Goal: Task Accomplishment & Management: Use online tool/utility

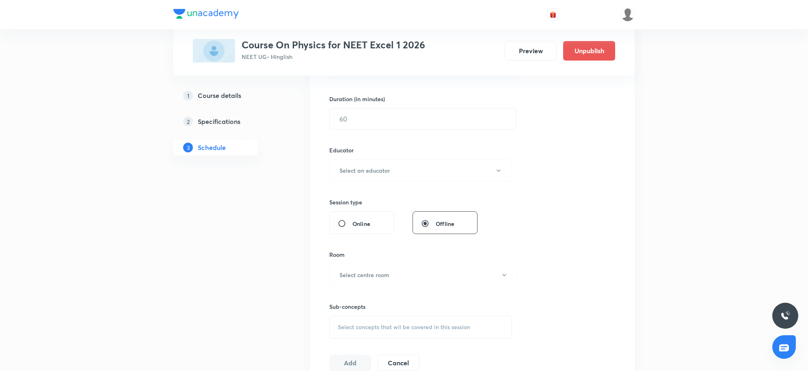
scroll to position [238, 0]
click at [381, 161] on button "Select an educator" at bounding box center [420, 170] width 183 height 22
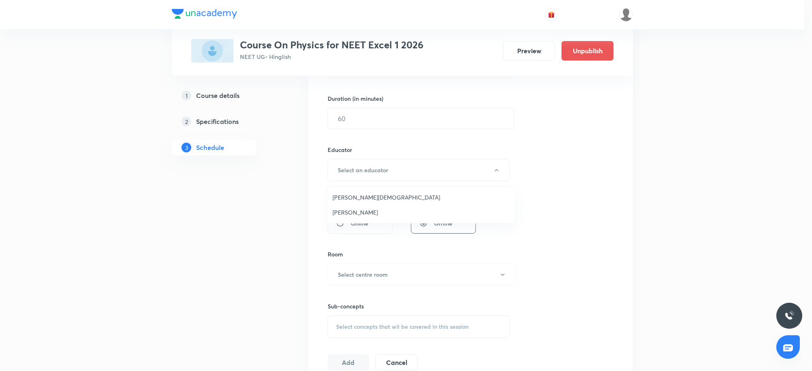
click at [559, 171] on div at bounding box center [406, 185] width 812 height 371
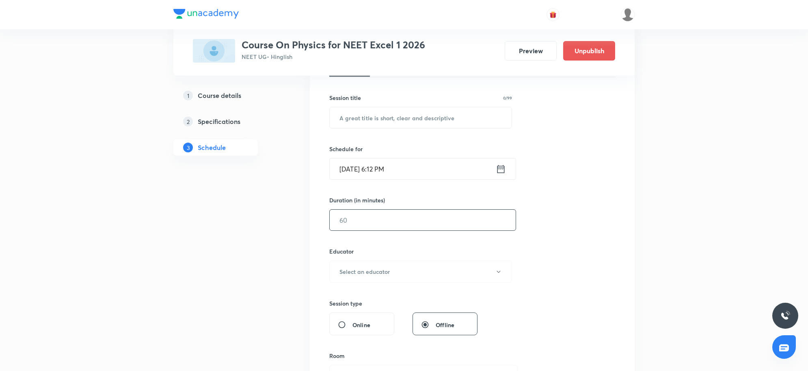
scroll to position [35, 0]
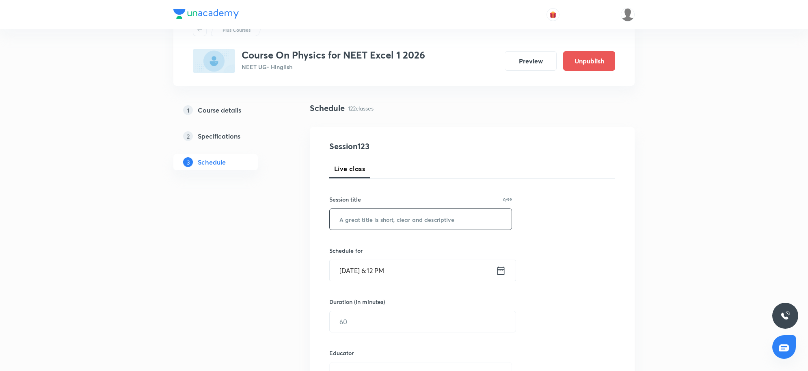
click at [377, 227] on input "text" at bounding box center [421, 219] width 182 height 21
click at [375, 219] on input "Practice sesssion" at bounding box center [421, 219] width 182 height 21
click at [435, 218] on input "Practice session" at bounding box center [421, 219] width 182 height 21
type input "Practice session"
click at [441, 252] on h6 "Schedule for" at bounding box center [420, 250] width 183 height 9
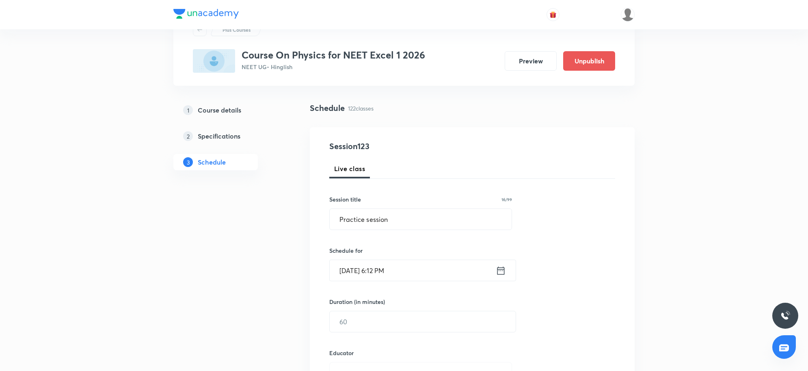
click at [441, 266] on input "[DATE] 6:12 PM" at bounding box center [413, 270] width 166 height 21
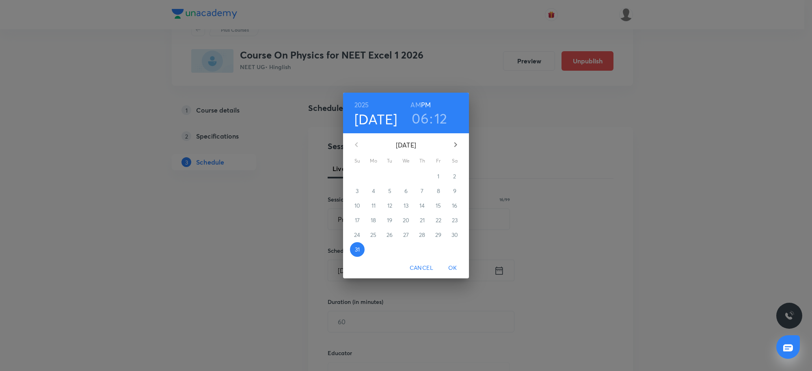
click at [451, 143] on icon "button" at bounding box center [456, 145] width 10 height 10
click at [369, 175] on span "1" at bounding box center [373, 176] width 15 height 8
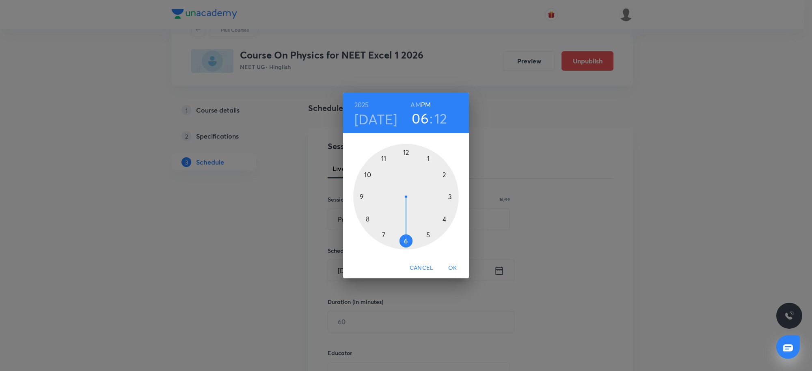
click at [416, 106] on h6 "AM" at bounding box center [416, 104] width 10 height 11
click at [370, 176] on div at bounding box center [406, 197] width 106 height 106
click at [405, 153] on div at bounding box center [406, 197] width 106 height 106
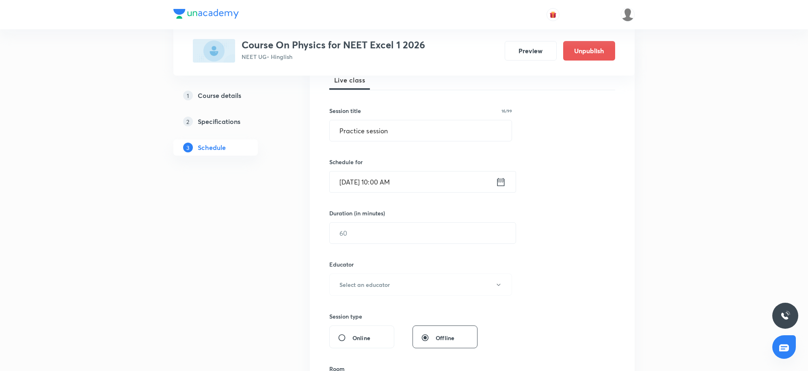
scroll to position [137, 0]
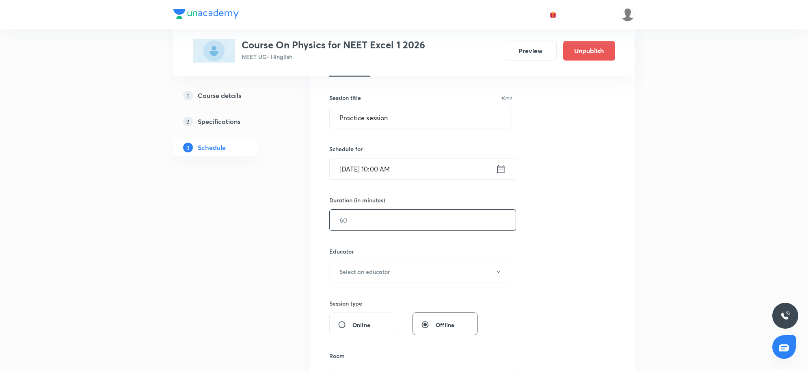
click at [390, 226] on input "text" at bounding box center [423, 220] width 186 height 21
type input "80"
click at [372, 265] on button "Select an educator" at bounding box center [420, 271] width 183 height 22
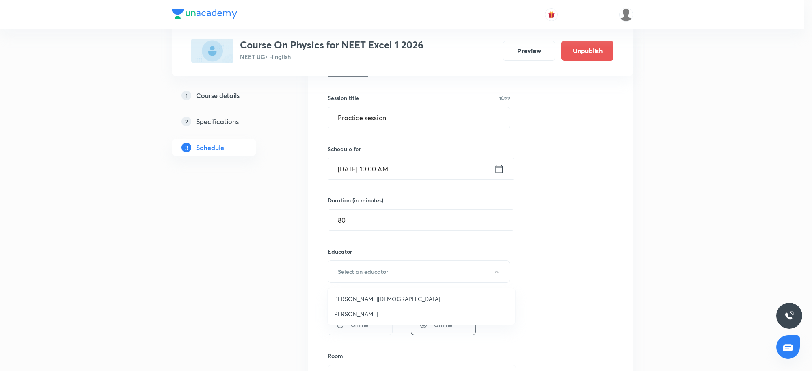
click at [347, 312] on span "[PERSON_NAME]" at bounding box center [422, 314] width 178 height 9
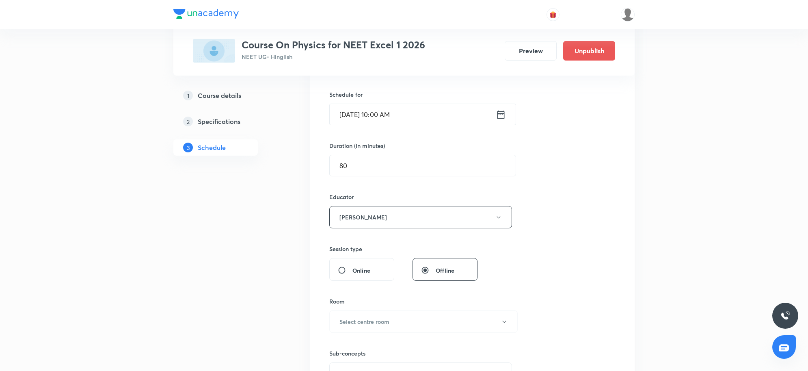
scroll to position [289, 0]
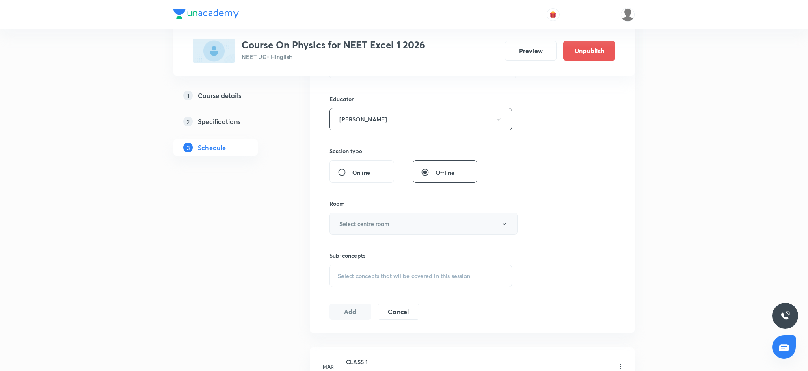
click at [378, 218] on button "Select centre room" at bounding box center [423, 223] width 188 height 22
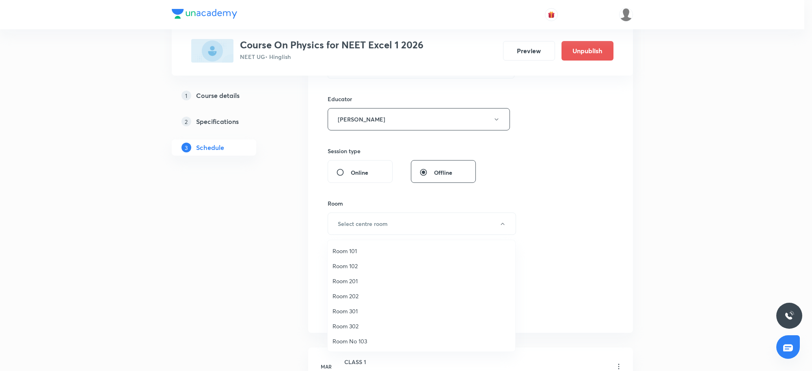
click at [349, 282] on span "Room 201" at bounding box center [422, 281] width 178 height 9
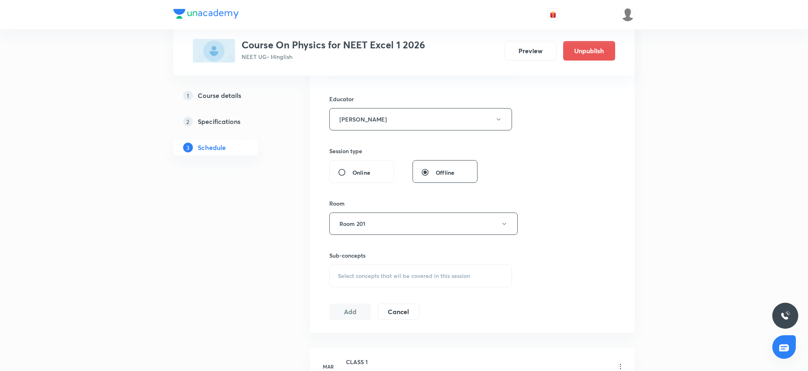
click at [436, 273] on span "Select concepts that wil be covered in this session" at bounding box center [404, 276] width 132 height 6
type input "758698"
drag, startPoint x: 318, startPoint y: 305, endPoint x: 288, endPoint y: 307, distance: 29.7
click at [383, 277] on span "Select concepts that wil be covered in this session" at bounding box center [404, 276] width 132 height 6
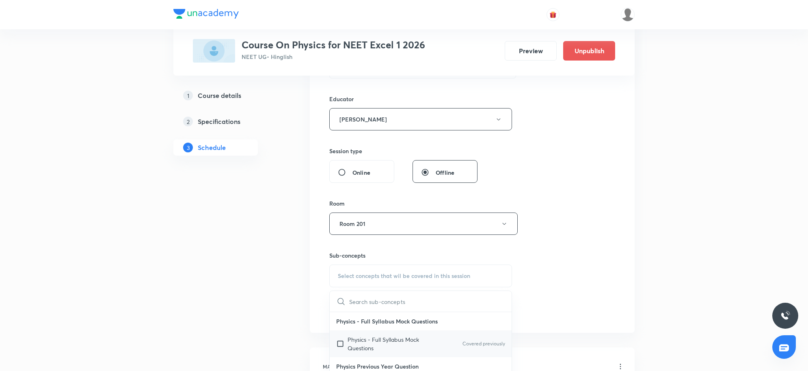
click at [366, 342] on p "Physics - Full Syllabus Mock Questions" at bounding box center [389, 343] width 82 height 17
checkbox input "true"
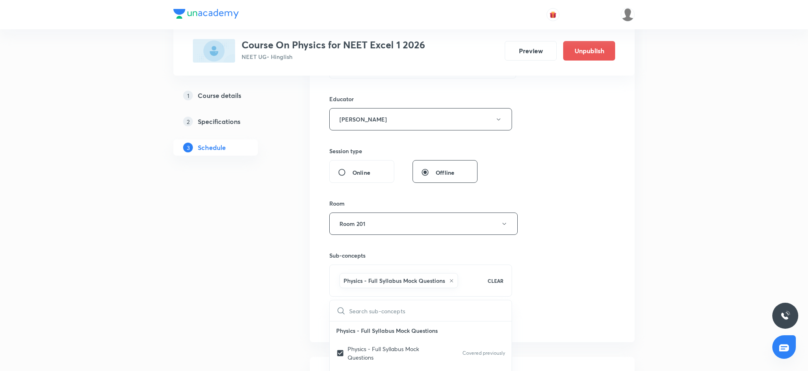
click at [575, 275] on div "Session 123 Live class Session title 16/99 Practice session ​ Schedule for [DAT…" at bounding box center [472, 107] width 286 height 443
click at [356, 321] on button "Add" at bounding box center [350, 320] width 42 height 16
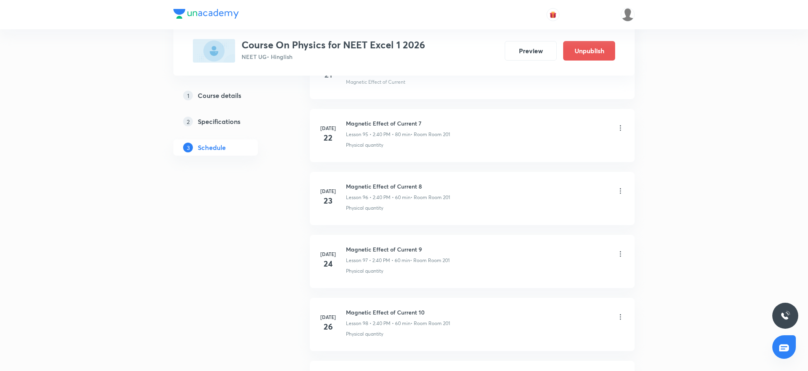
scroll to position [7672, 0]
